Goal: Find specific page/section: Find specific page/section

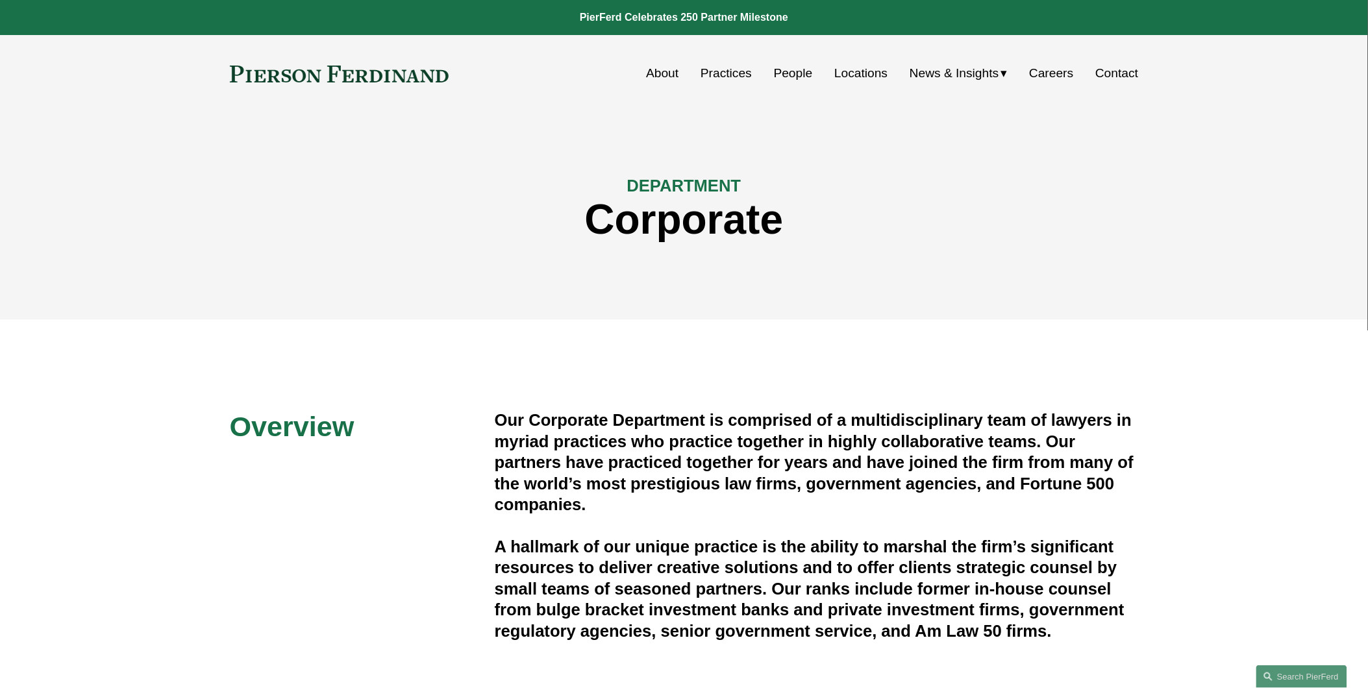
click at [788, 71] on link "People" at bounding box center [793, 73] width 39 height 25
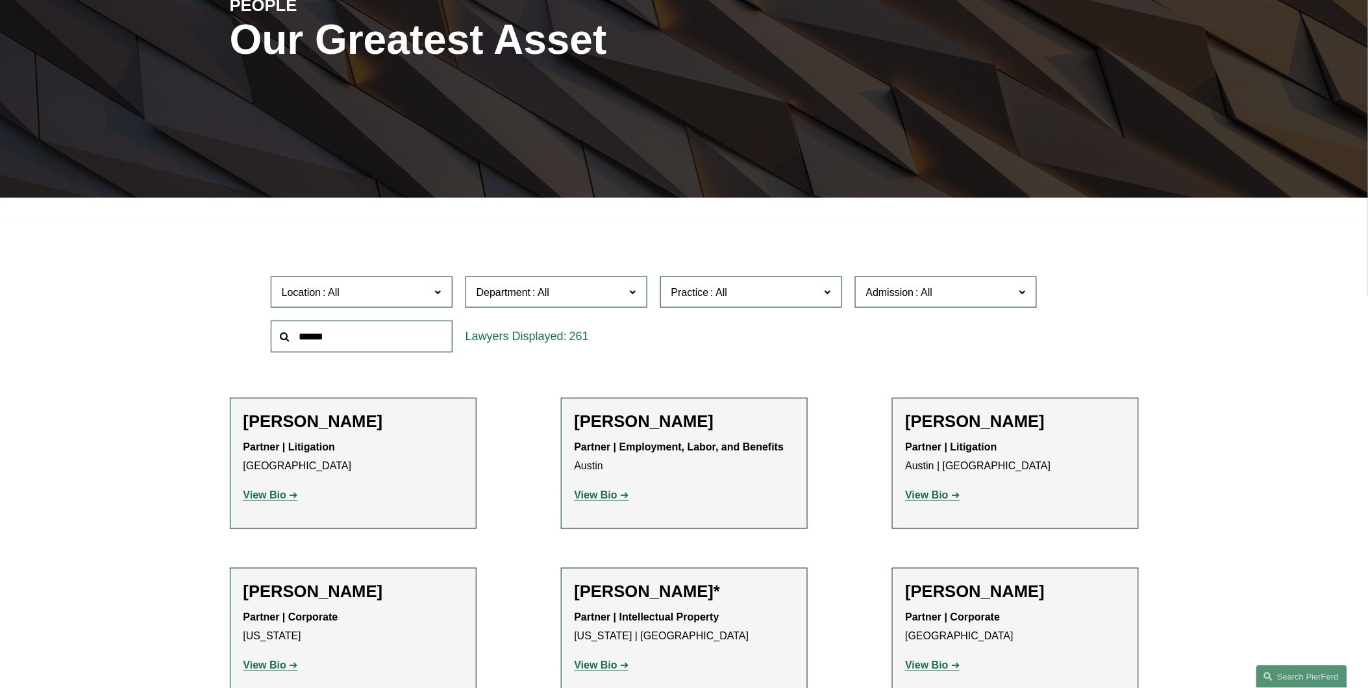
scroll to position [288, 0]
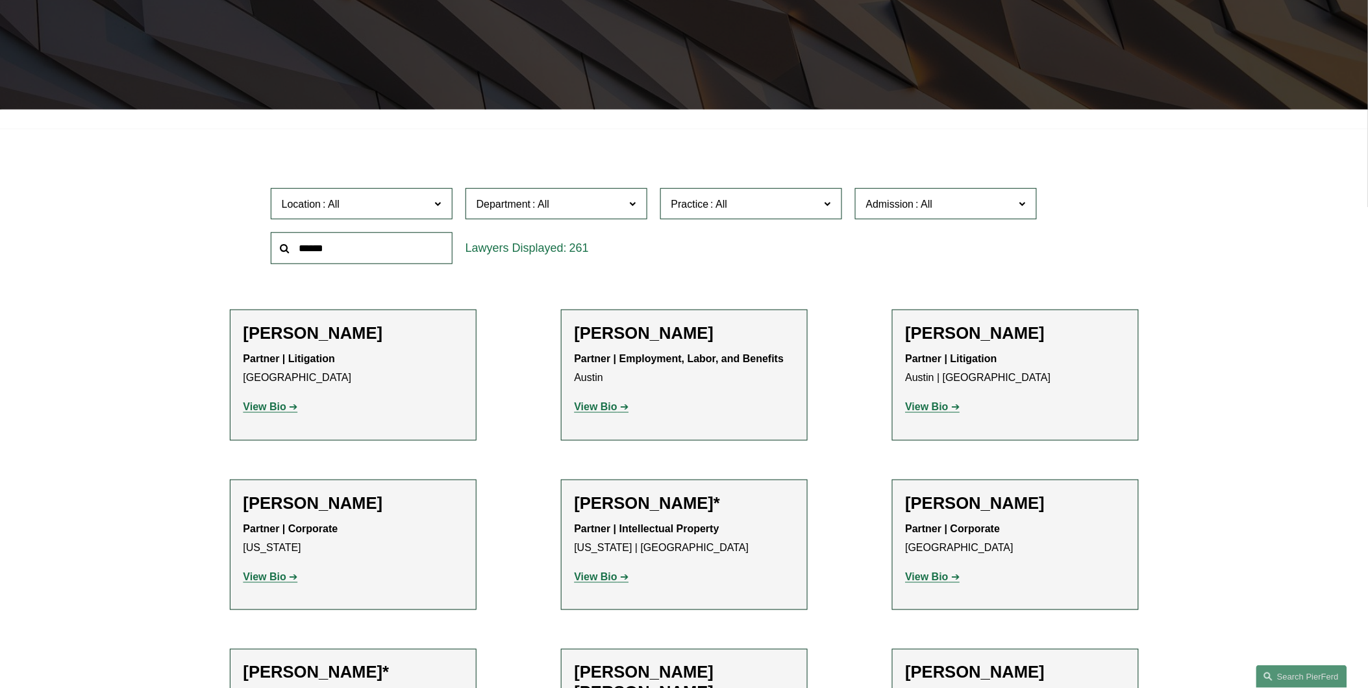
click at [381, 238] on input "text" at bounding box center [362, 248] width 182 height 32
click at [375, 245] on input "text" at bounding box center [362, 248] width 182 height 32
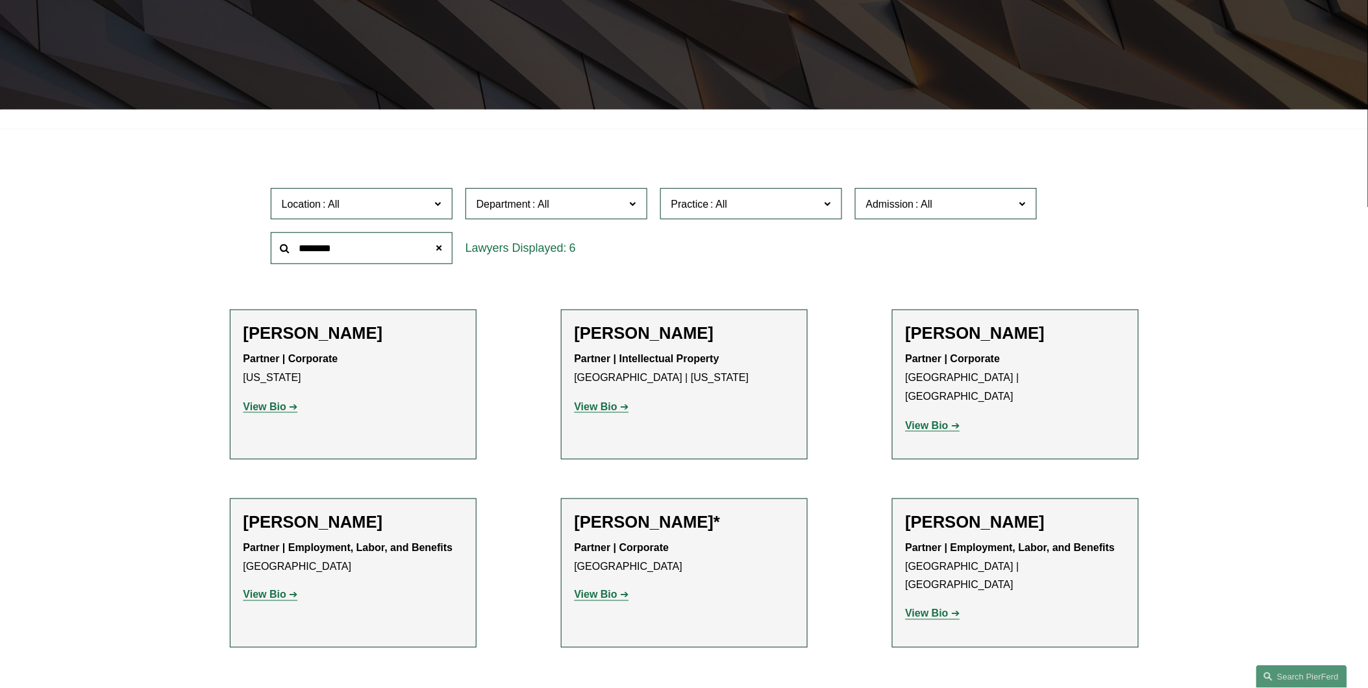
type input "********"
click at [545, 560] on ul "Filter Location All Atlanta Austin Boston Charlotte Chicago Cincinnati Clevelan…" at bounding box center [683, 415] width 990 height 544
click at [591, 589] on strong "View Bio" at bounding box center [595, 594] width 43 height 11
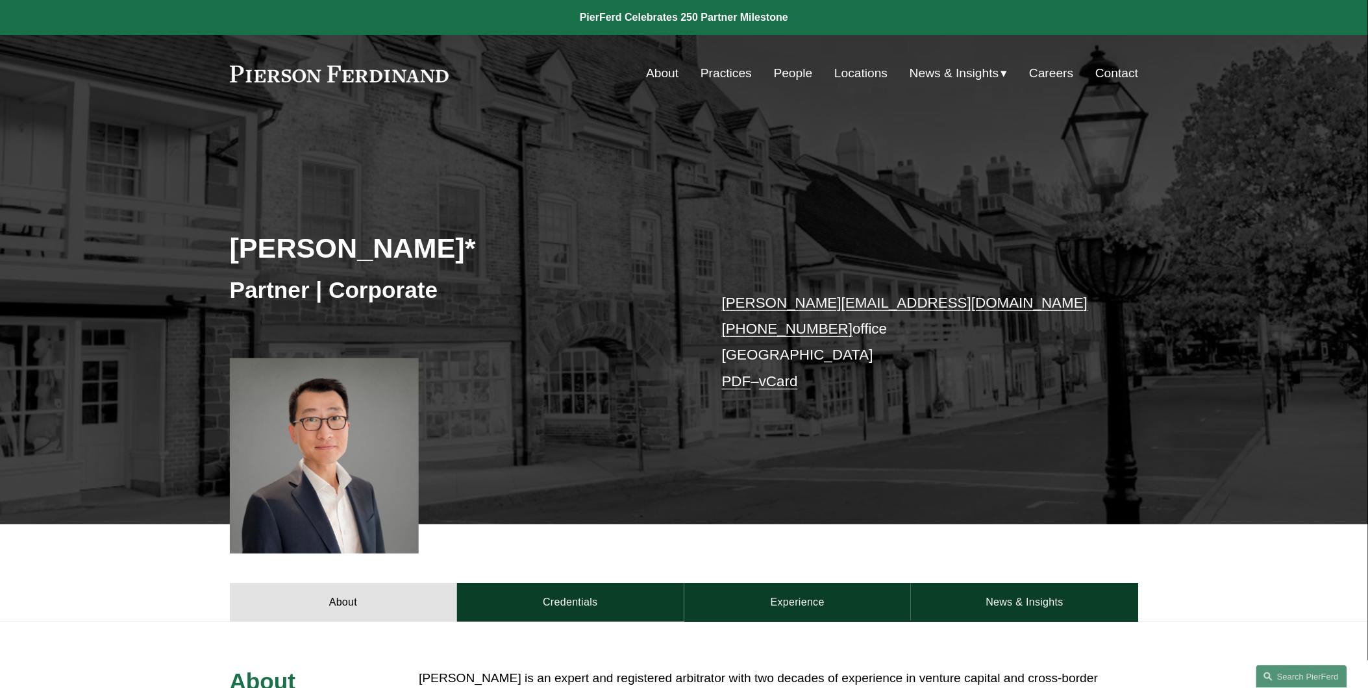
click at [854, 79] on link "Locations" at bounding box center [860, 73] width 53 height 25
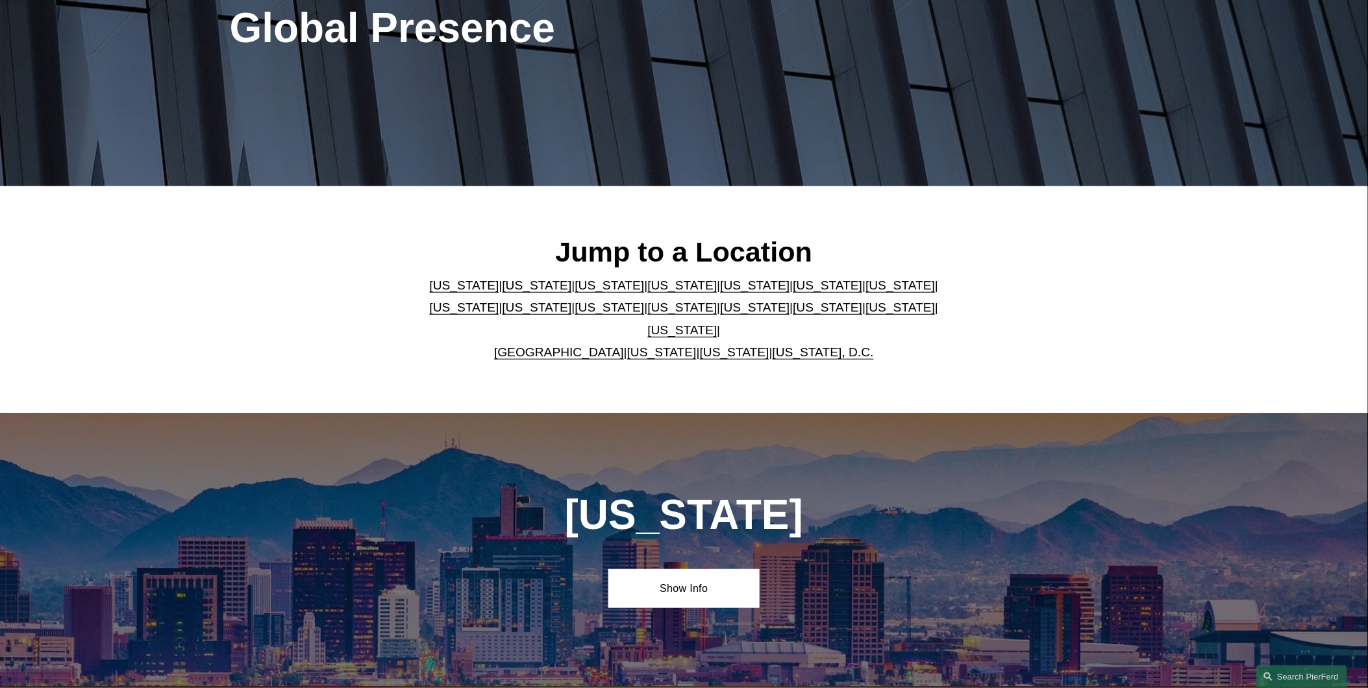
scroll to position [240, 0]
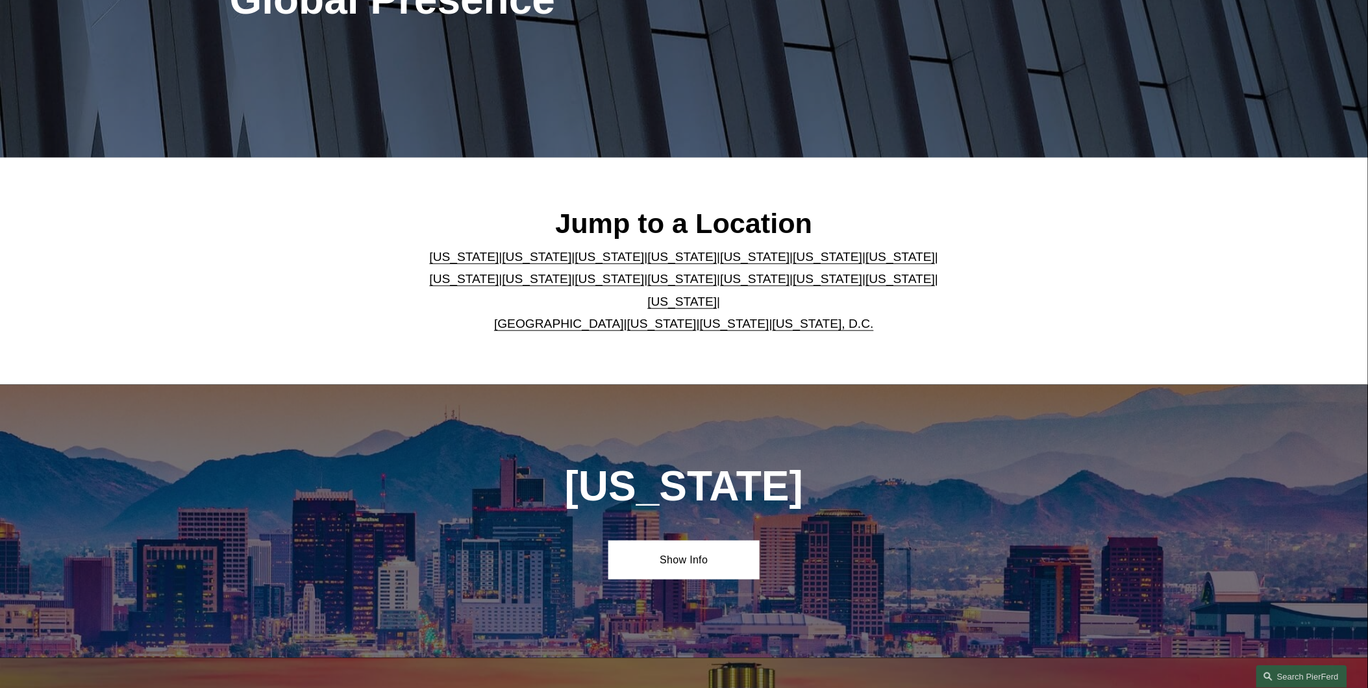
click at [648, 286] on link "New York" at bounding box center [682, 279] width 69 height 14
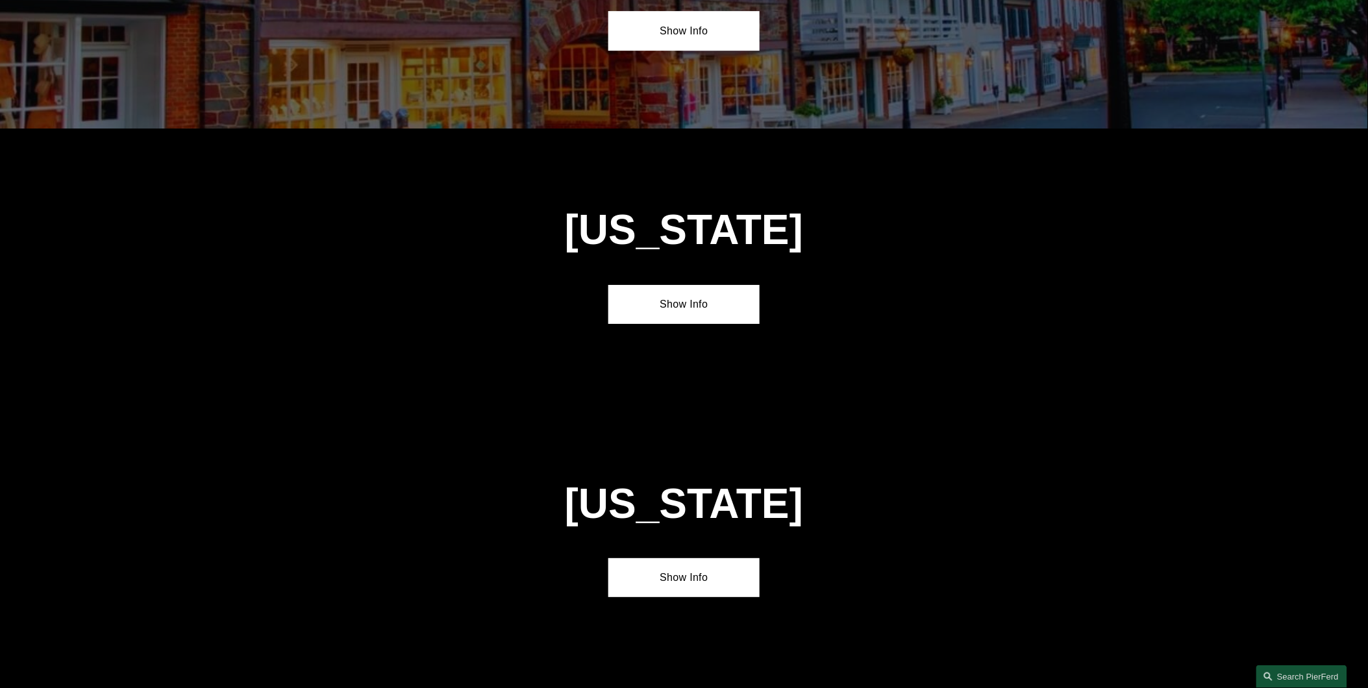
scroll to position [3359, 0]
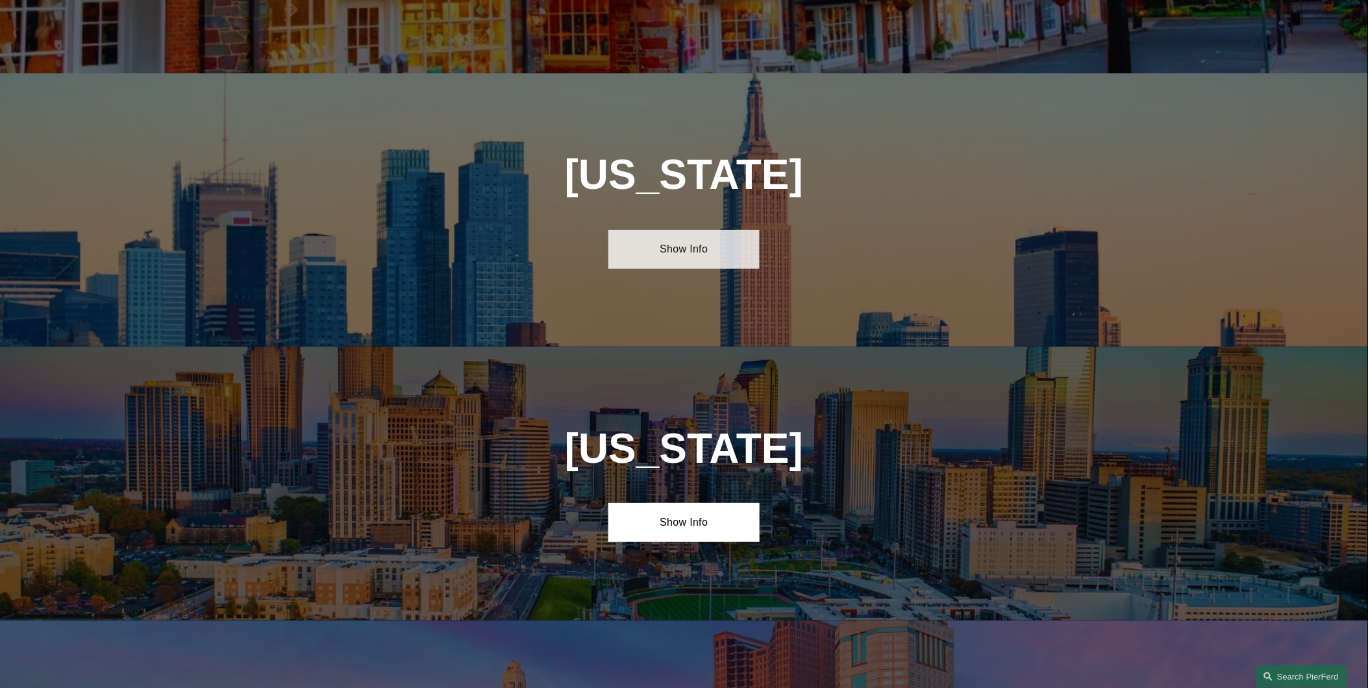
click at [679, 230] on link "Show Info" at bounding box center [683, 249] width 151 height 39
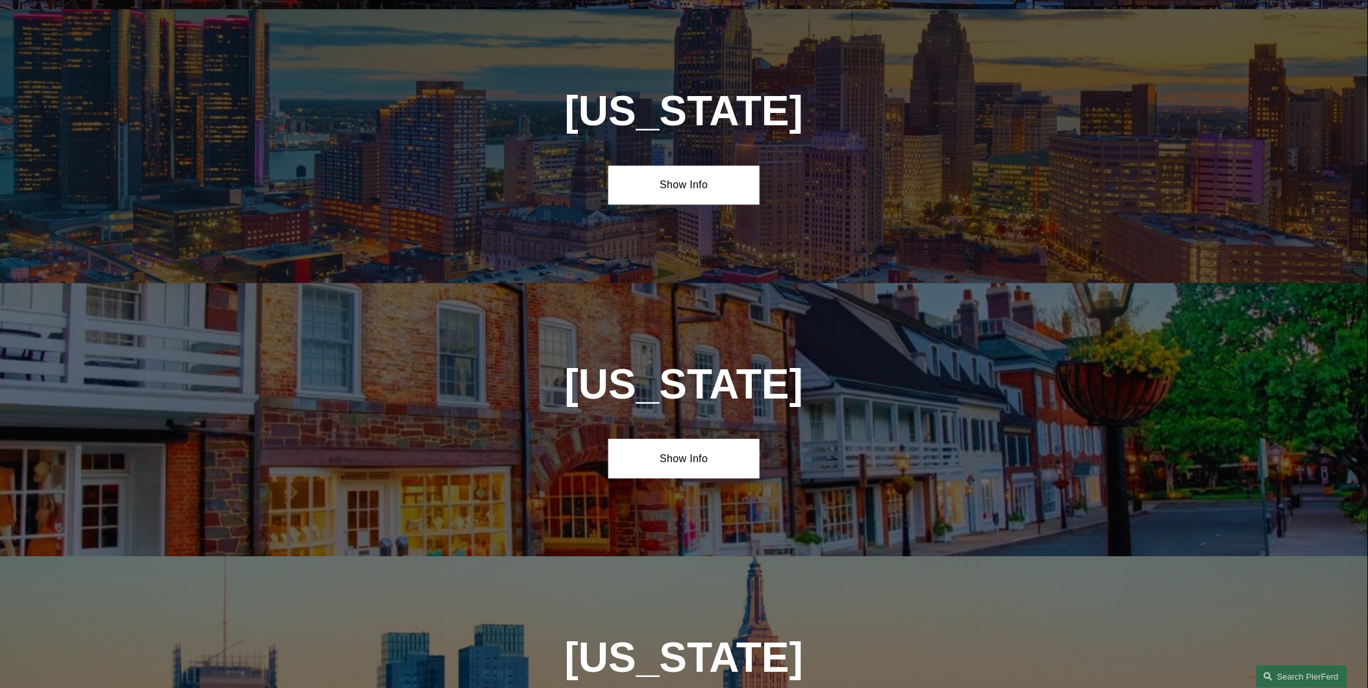
scroll to position [2532, 0]
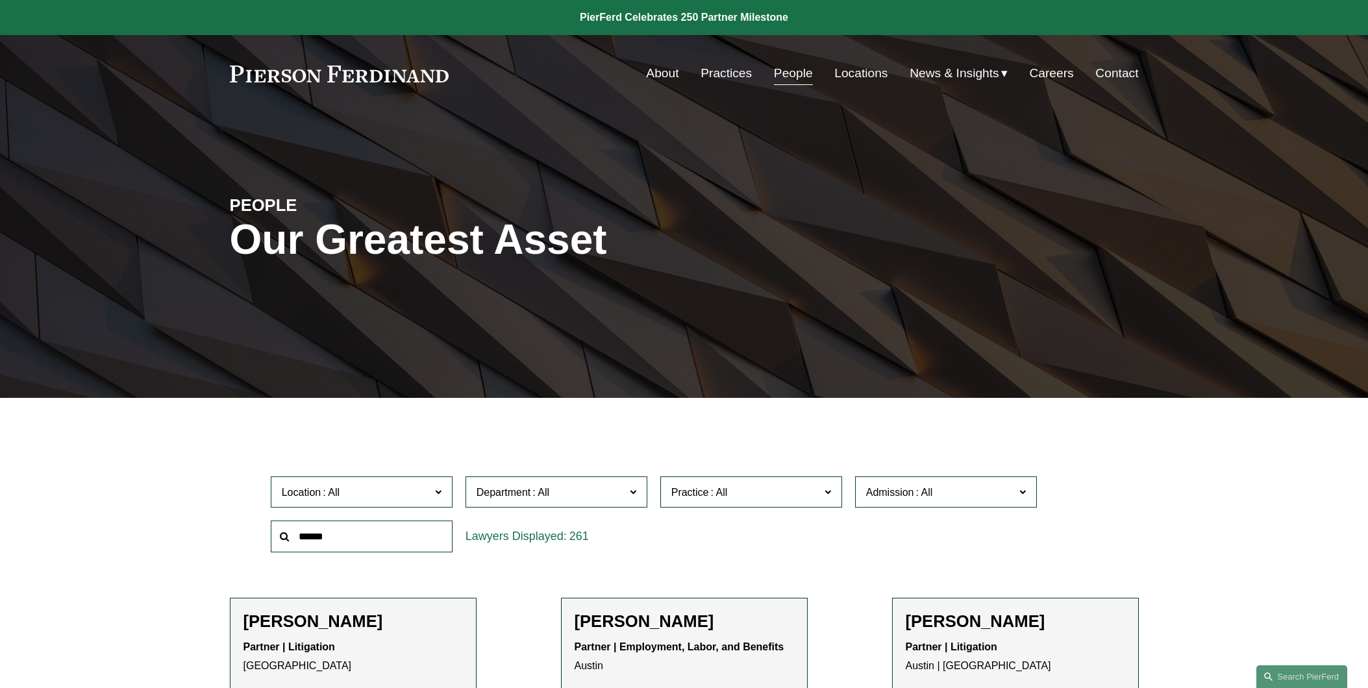
scroll to position [288, 0]
